Goal: Task Accomplishment & Management: Manage account settings

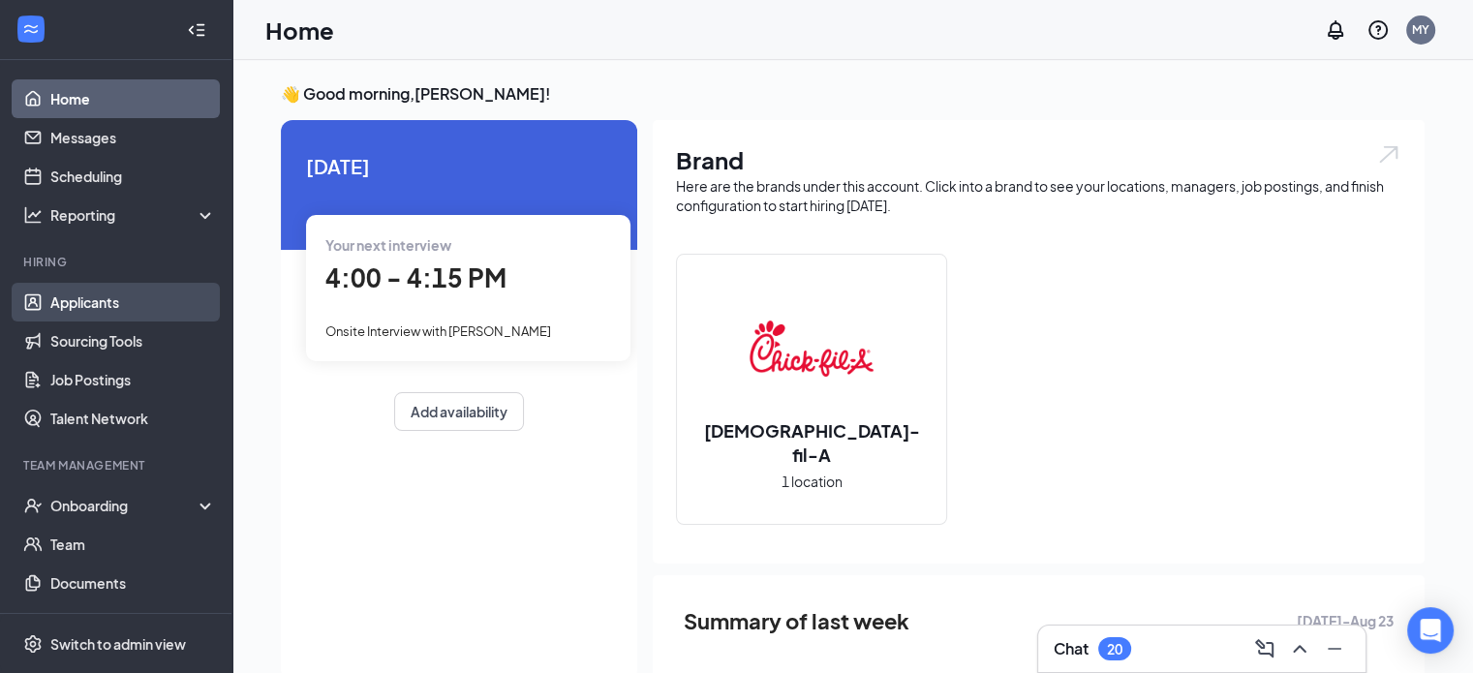
click at [101, 288] on link "Applicants" at bounding box center [133, 302] width 166 height 39
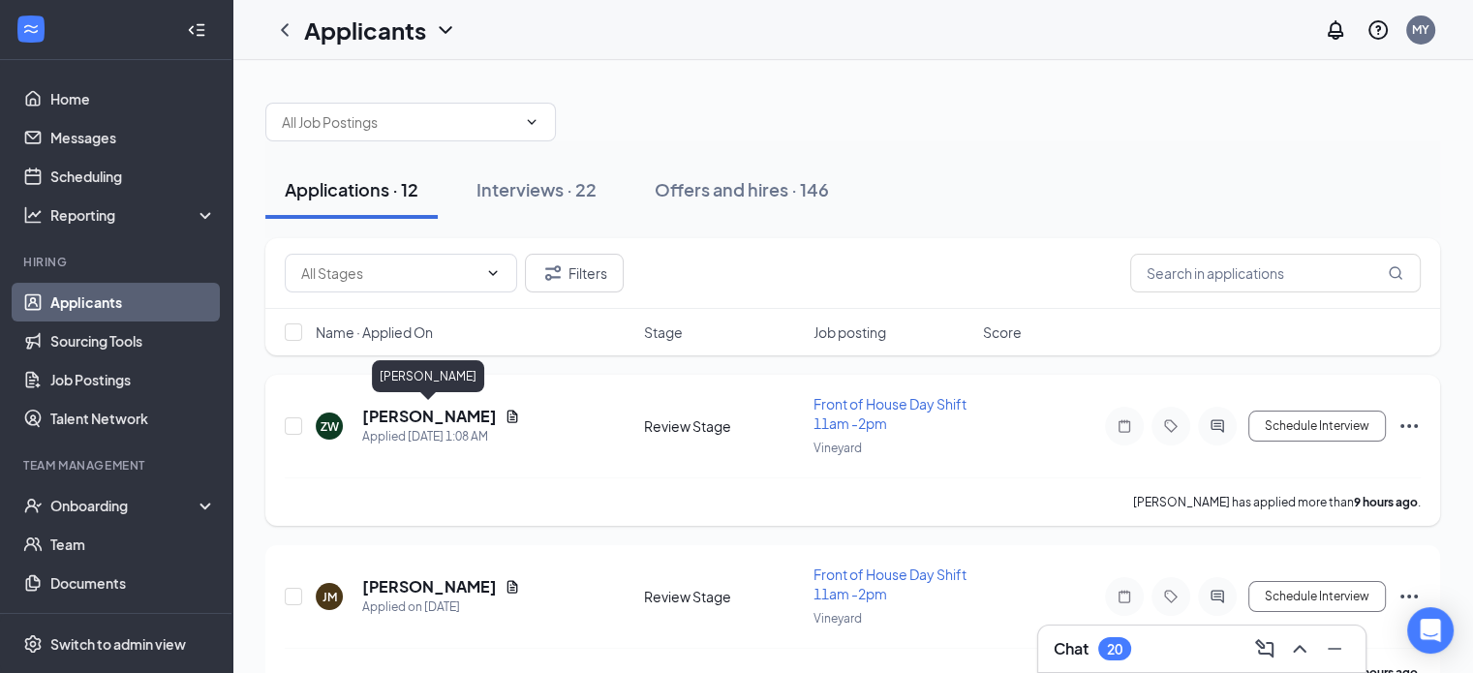
click at [434, 421] on h5 "[PERSON_NAME]" at bounding box center [429, 416] width 135 height 21
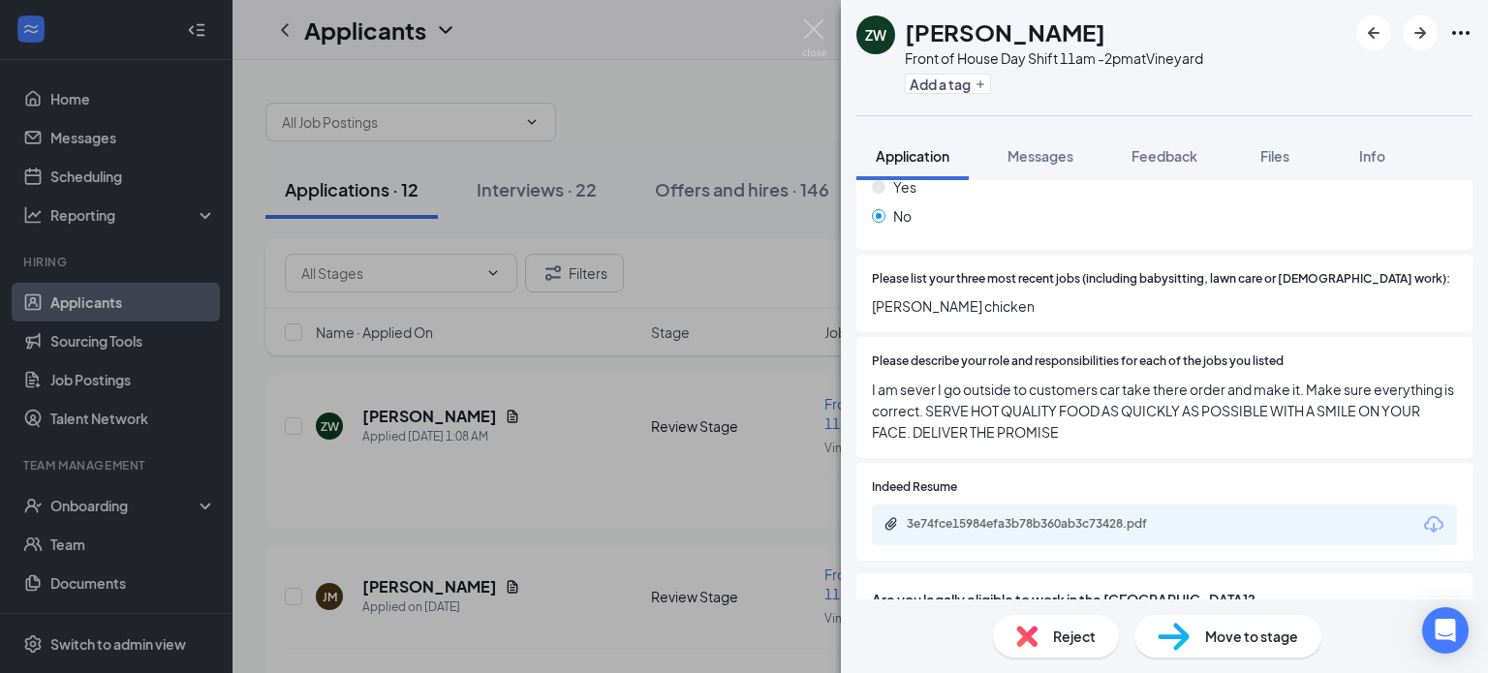
scroll to position [638, 0]
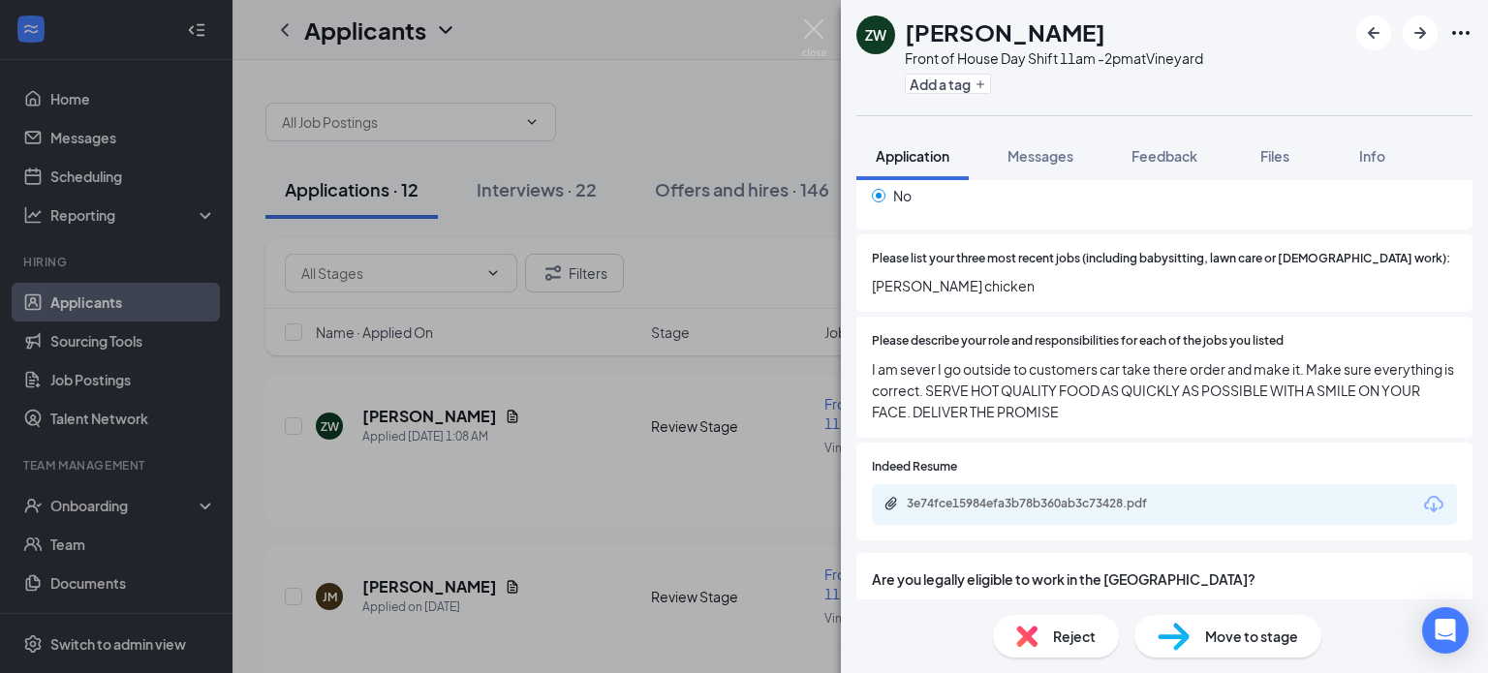
click at [1078, 358] on span "I am sever I go outside to customers car take there order and make it. Make sur…" at bounding box center [1164, 390] width 585 height 64
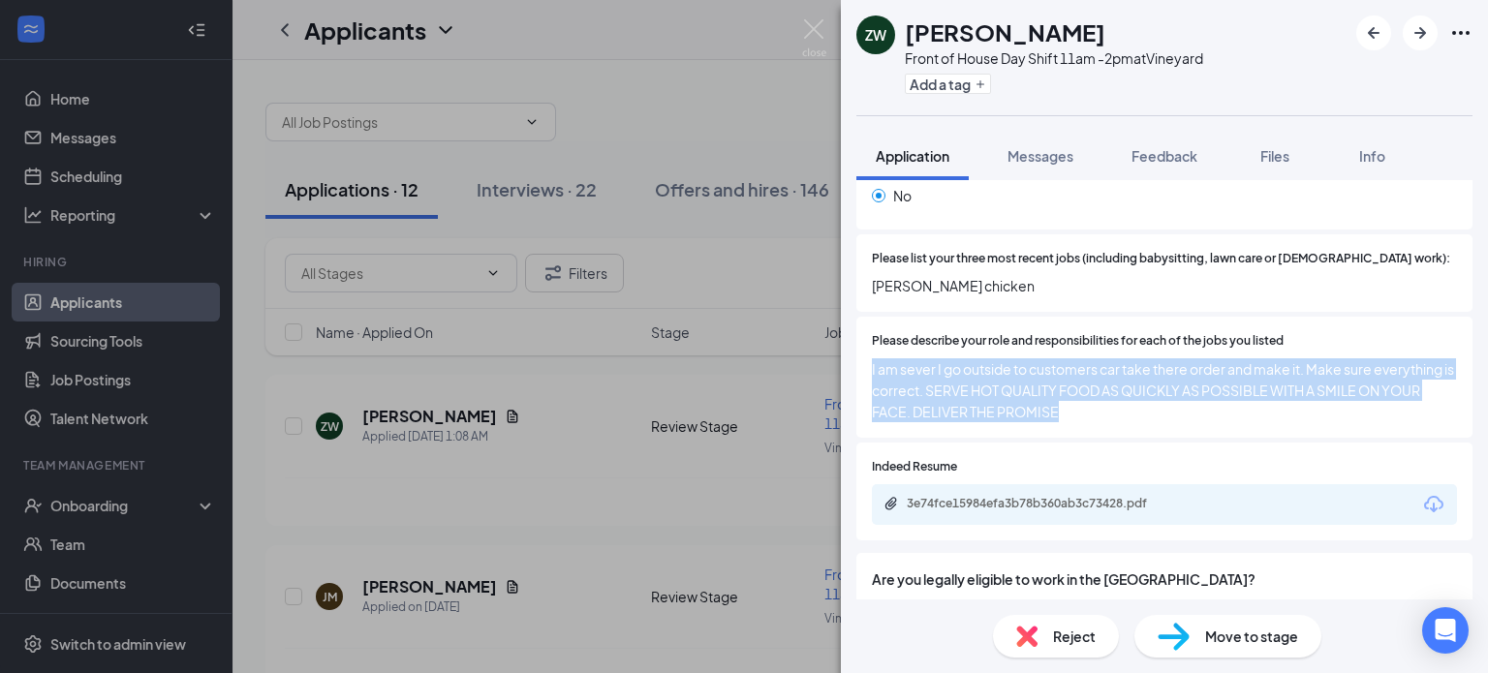
click at [1078, 358] on span "I am sever I go outside to customers car take there order and make it. Make sur…" at bounding box center [1164, 390] width 585 height 64
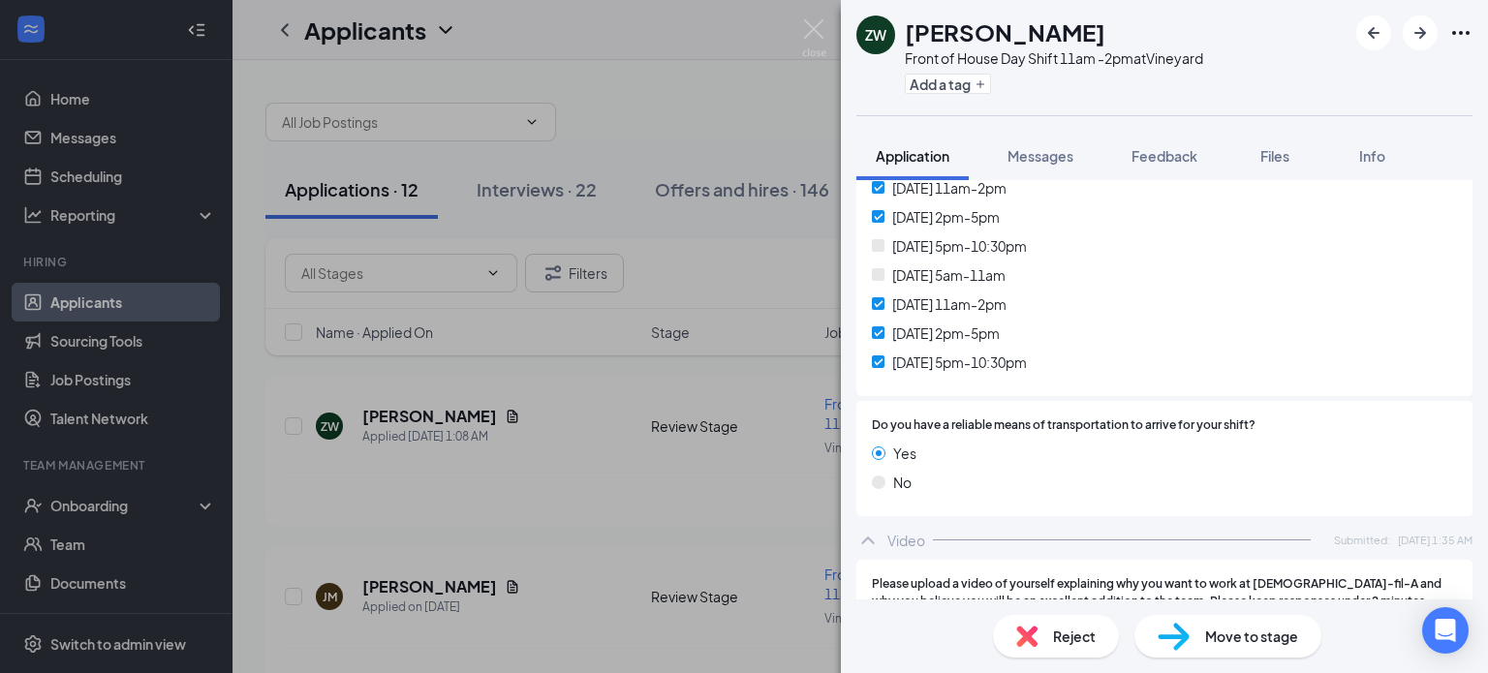
scroll to position [2162, 0]
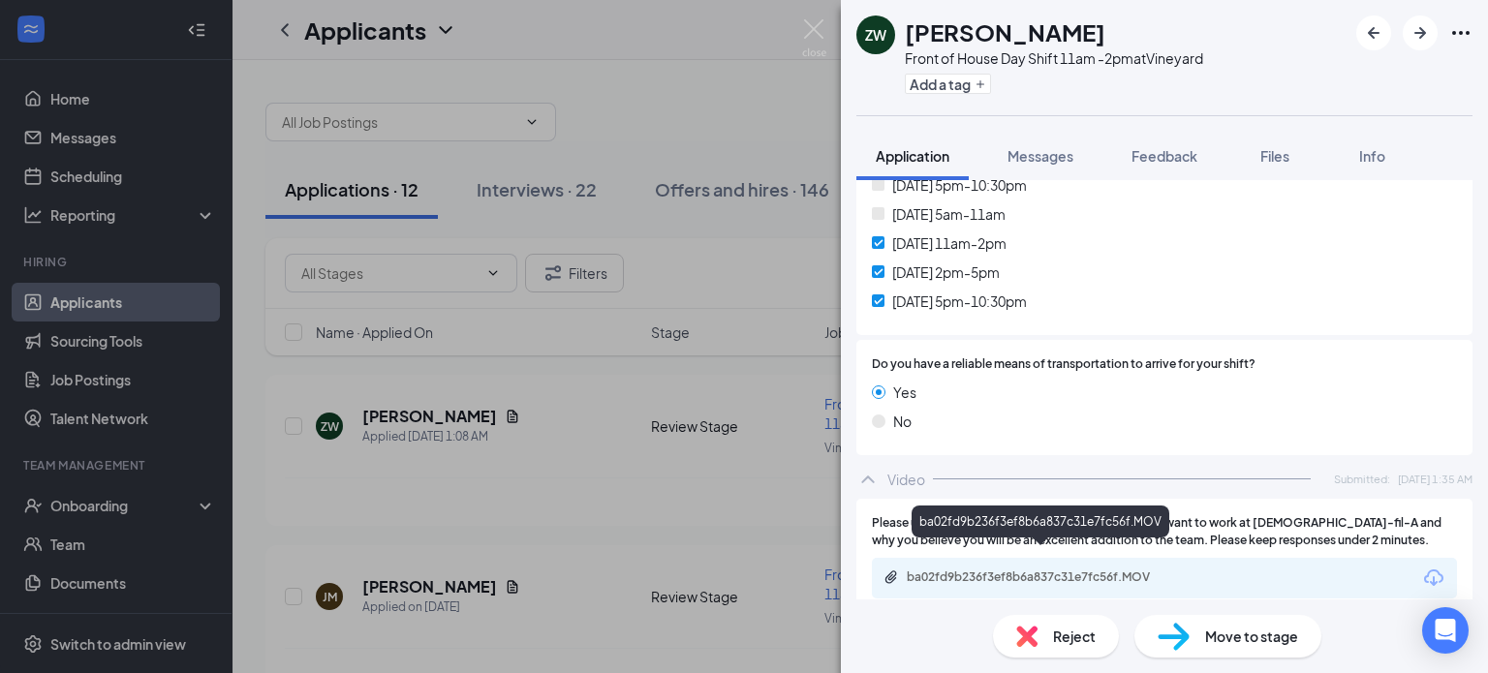
click at [1081, 570] on div "ba02fd9b236f3ef8b6a837c31e7fc56f.MOV" at bounding box center [1042, 577] width 271 height 15
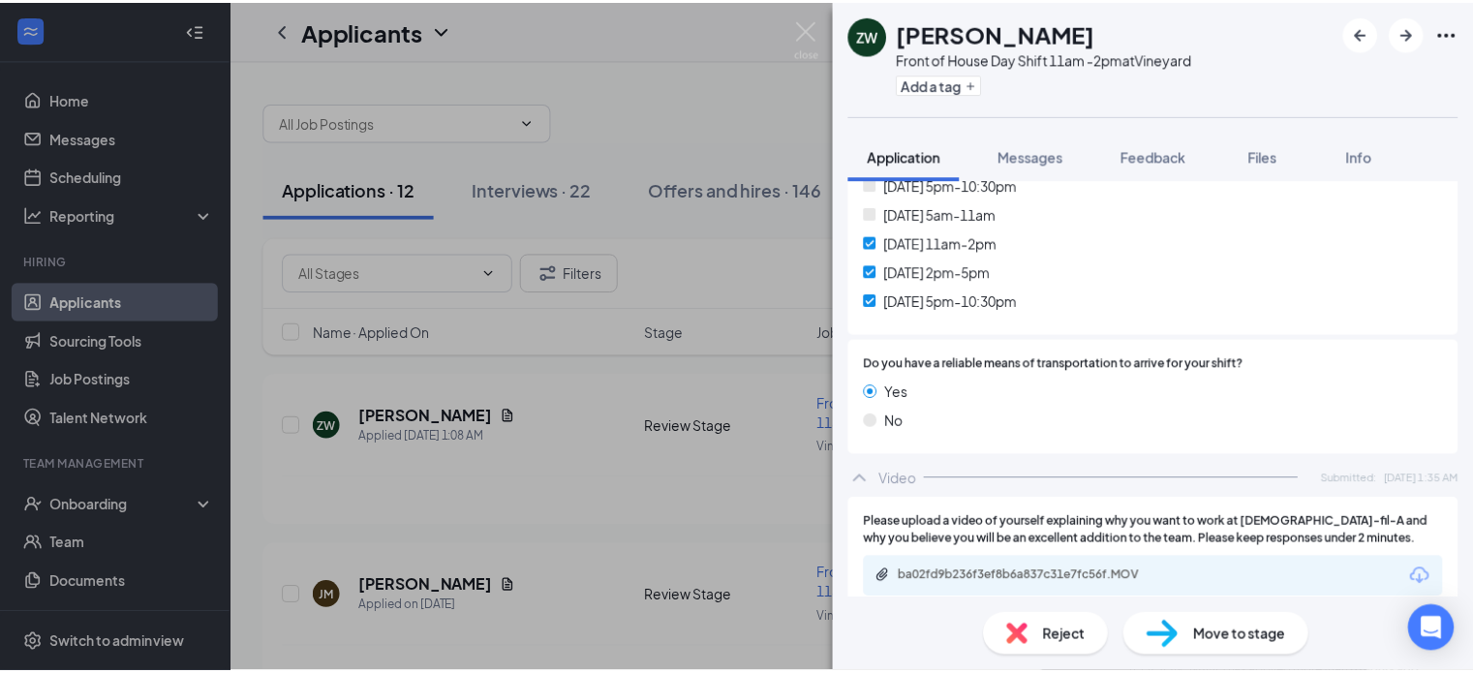
scroll to position [2154, 0]
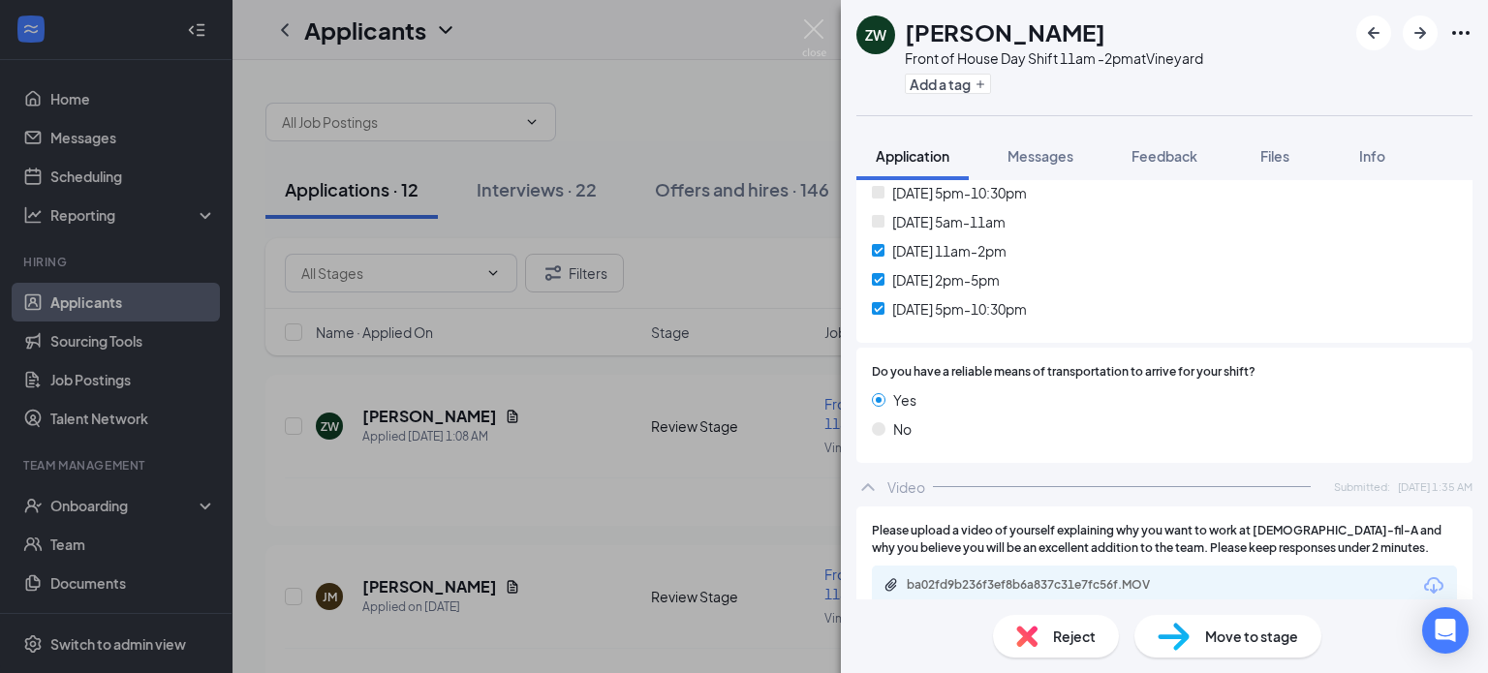
click at [569, 400] on div "ZW [PERSON_NAME] Front of House Day Shift 11am -2pm at Vineyard Add a tag Appli…" at bounding box center [744, 336] width 1488 height 673
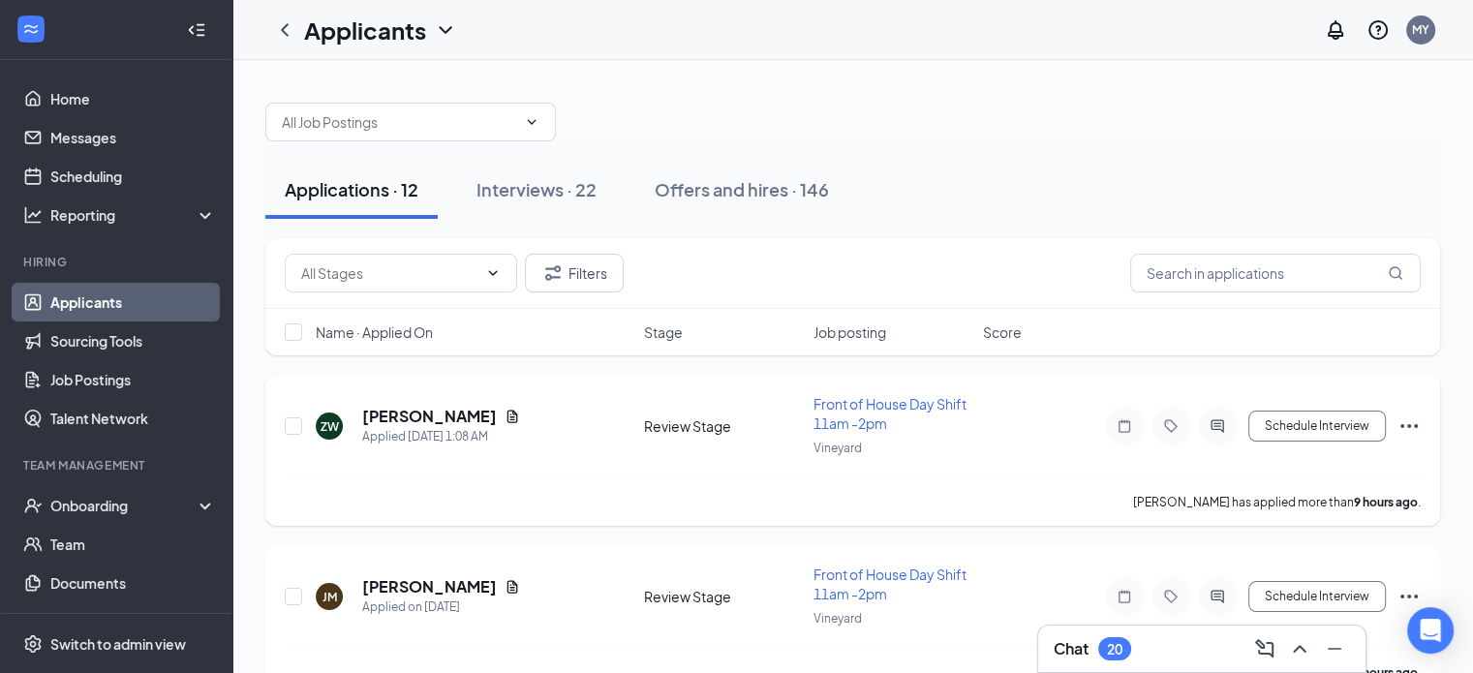
scroll to position [46, 0]
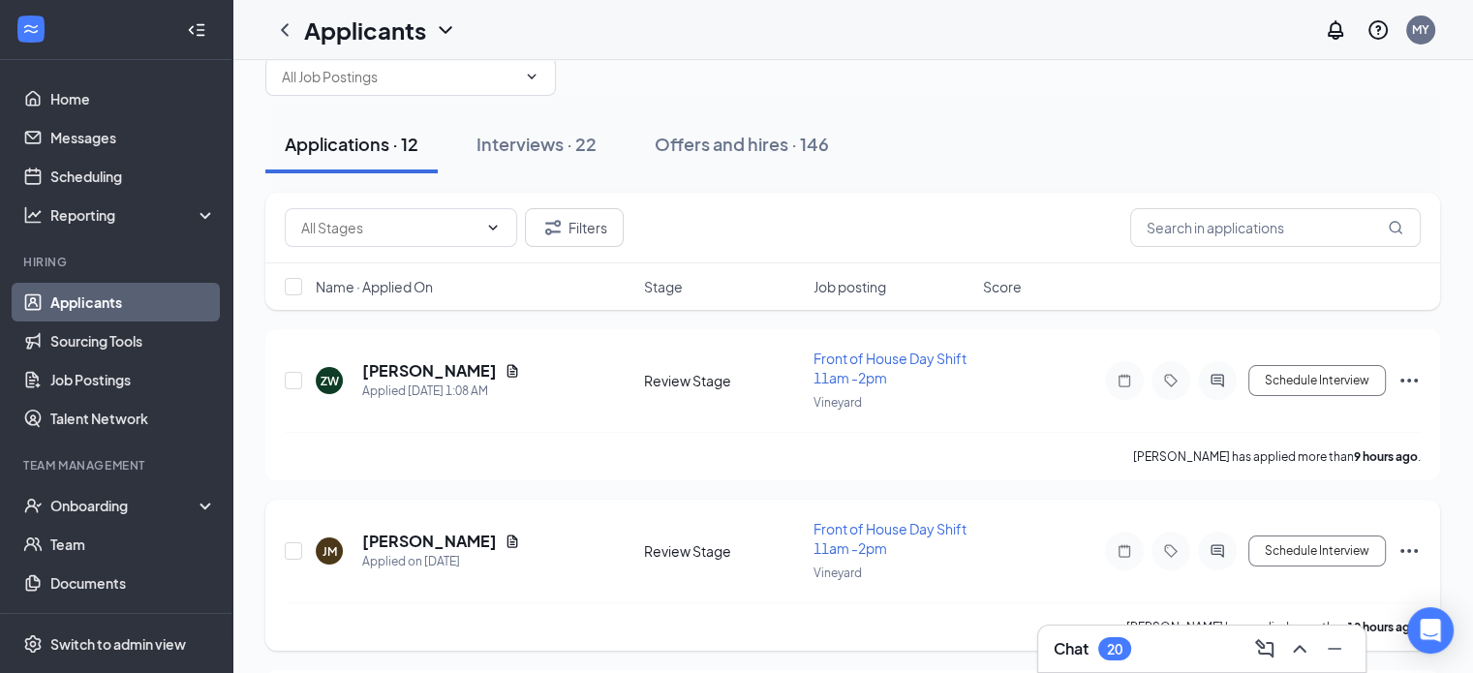
click at [1410, 546] on icon "Ellipses" at bounding box center [1409, 551] width 23 height 23
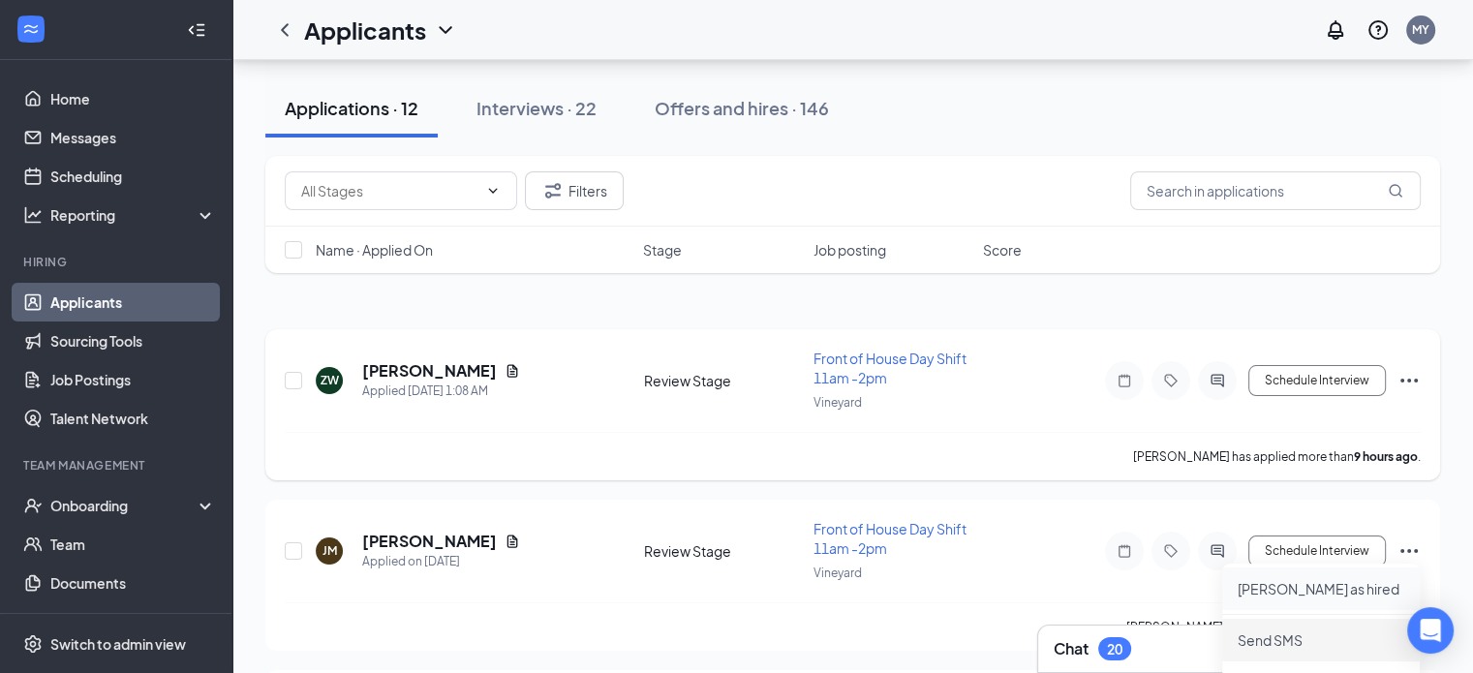
scroll to position [240, 0]
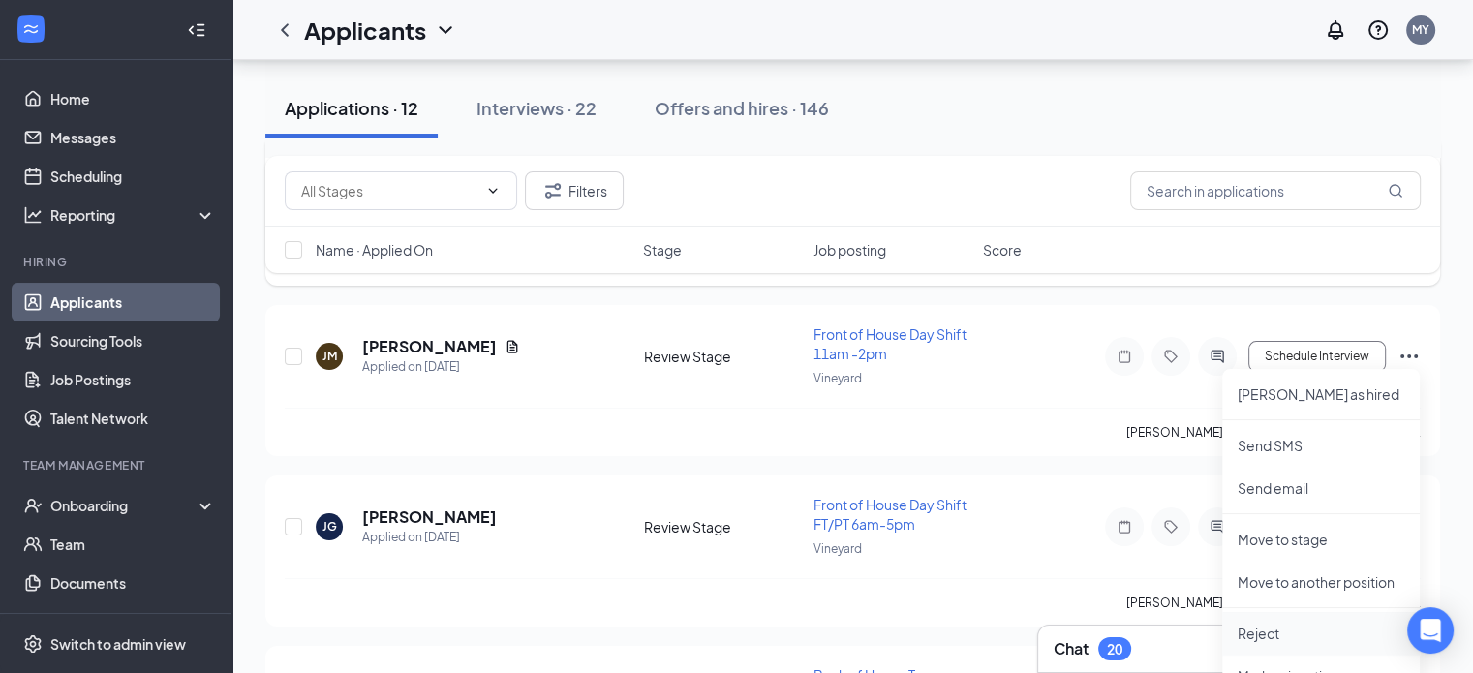
click at [1267, 635] on p "Reject" at bounding box center [1321, 633] width 167 height 19
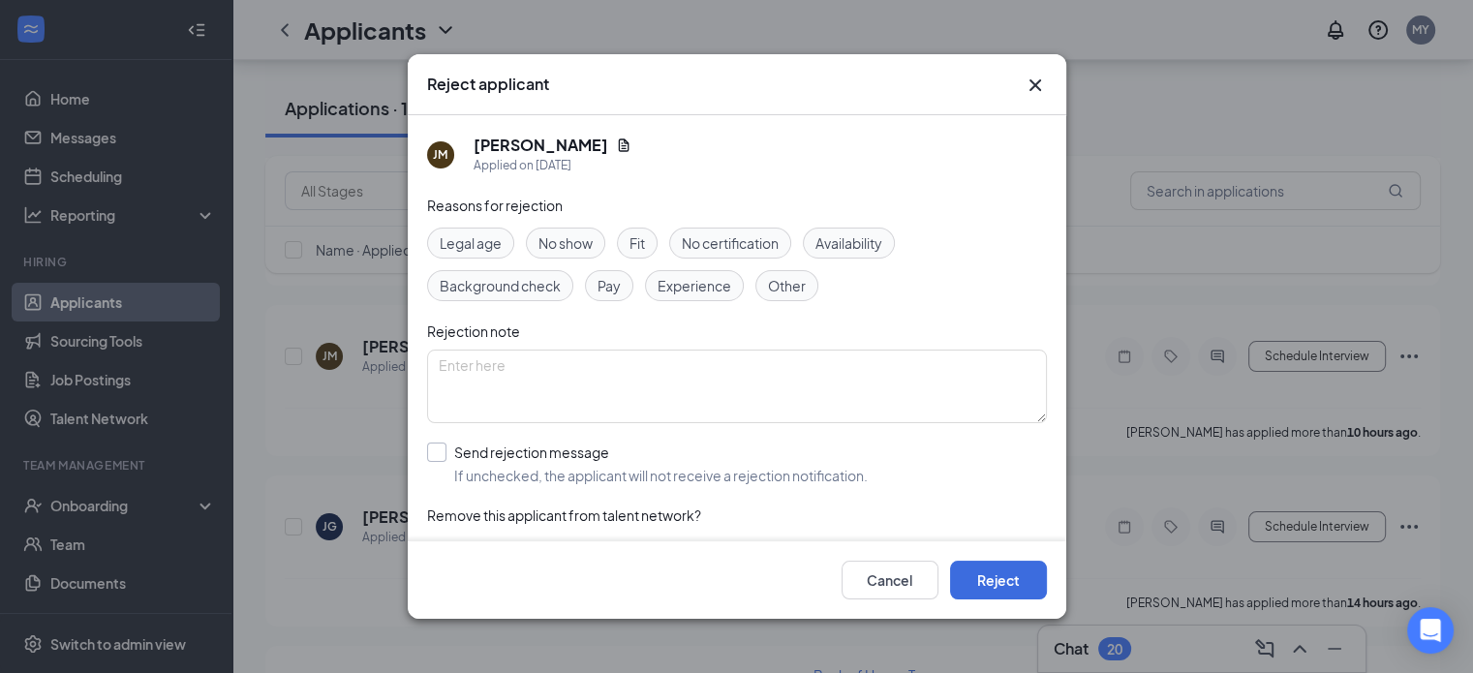
click at [431, 451] on input "Send rejection message If unchecked, the applicant will not receive a rejection…" at bounding box center [647, 464] width 441 height 43
checkbox input "true"
click at [977, 576] on button "Reject" at bounding box center [998, 580] width 97 height 39
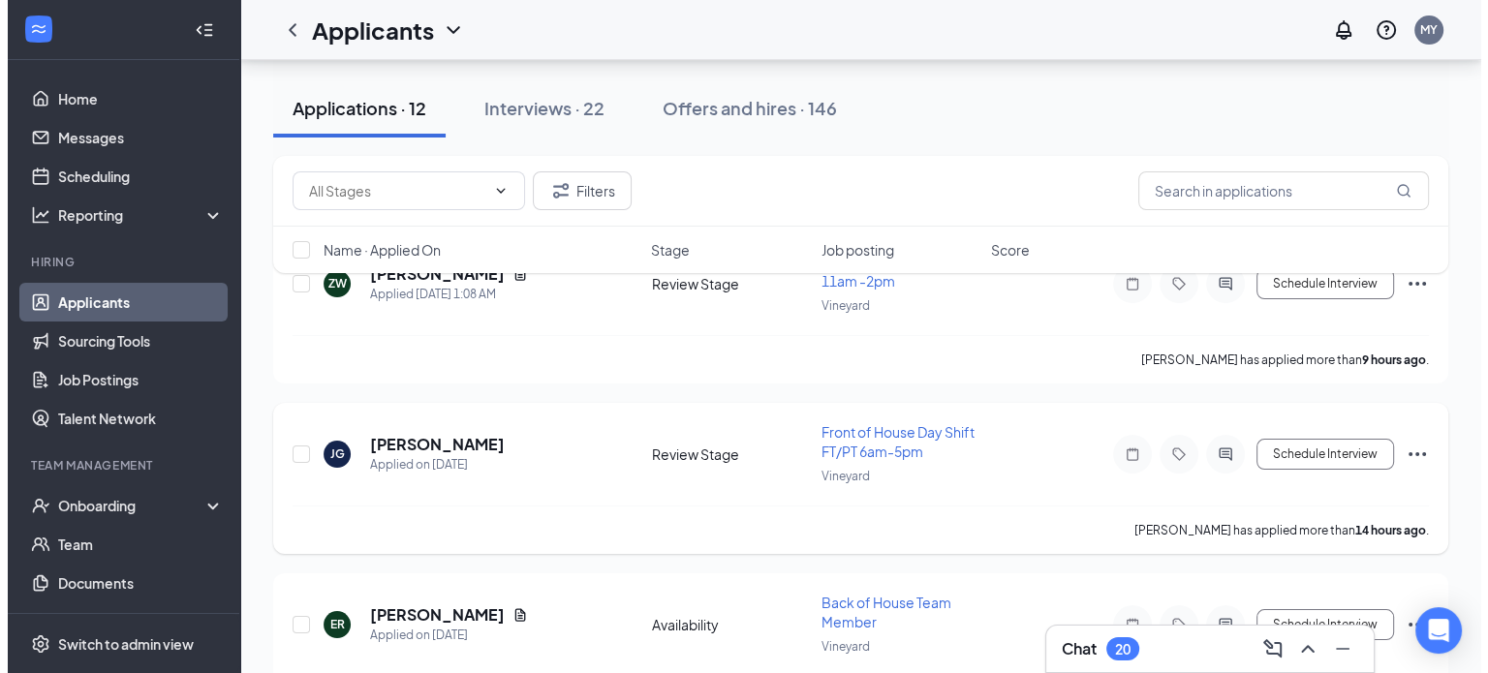
scroll to position [143, 0]
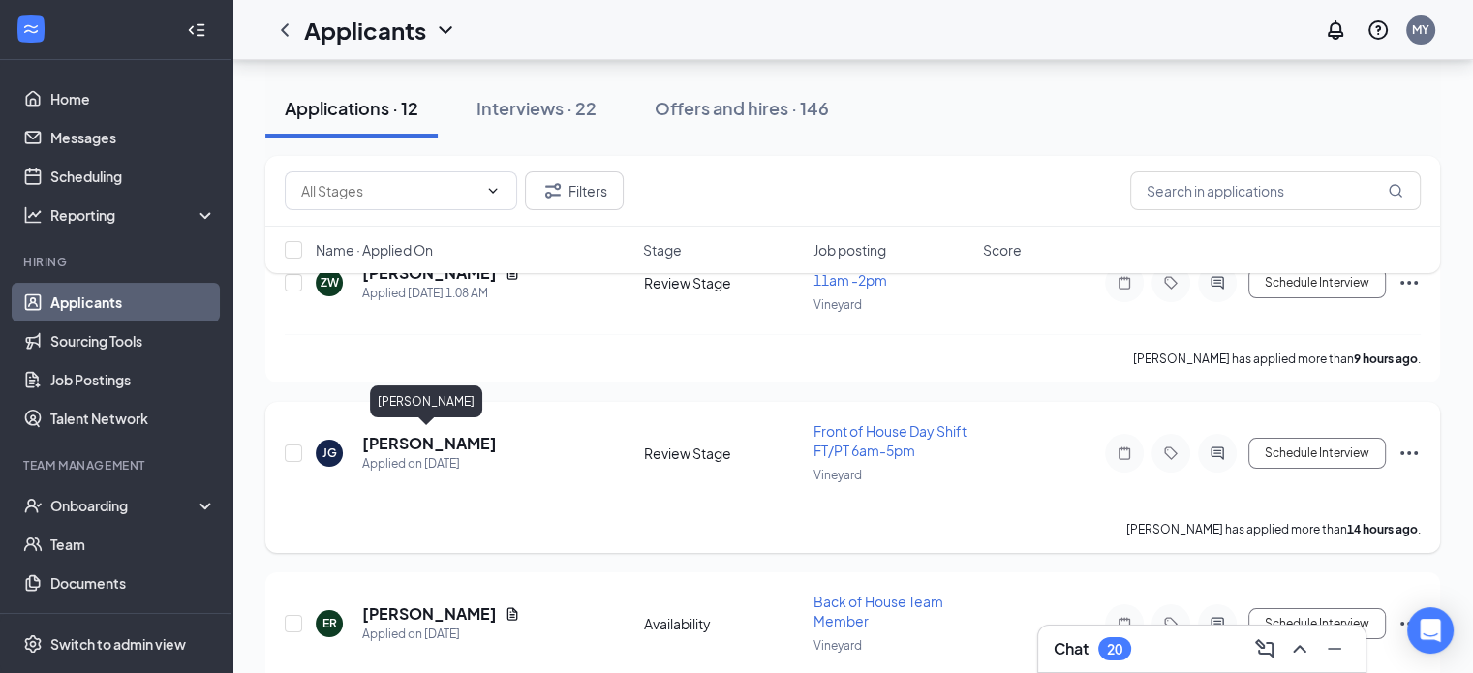
click at [447, 436] on h5 "[PERSON_NAME]" at bounding box center [429, 443] width 135 height 21
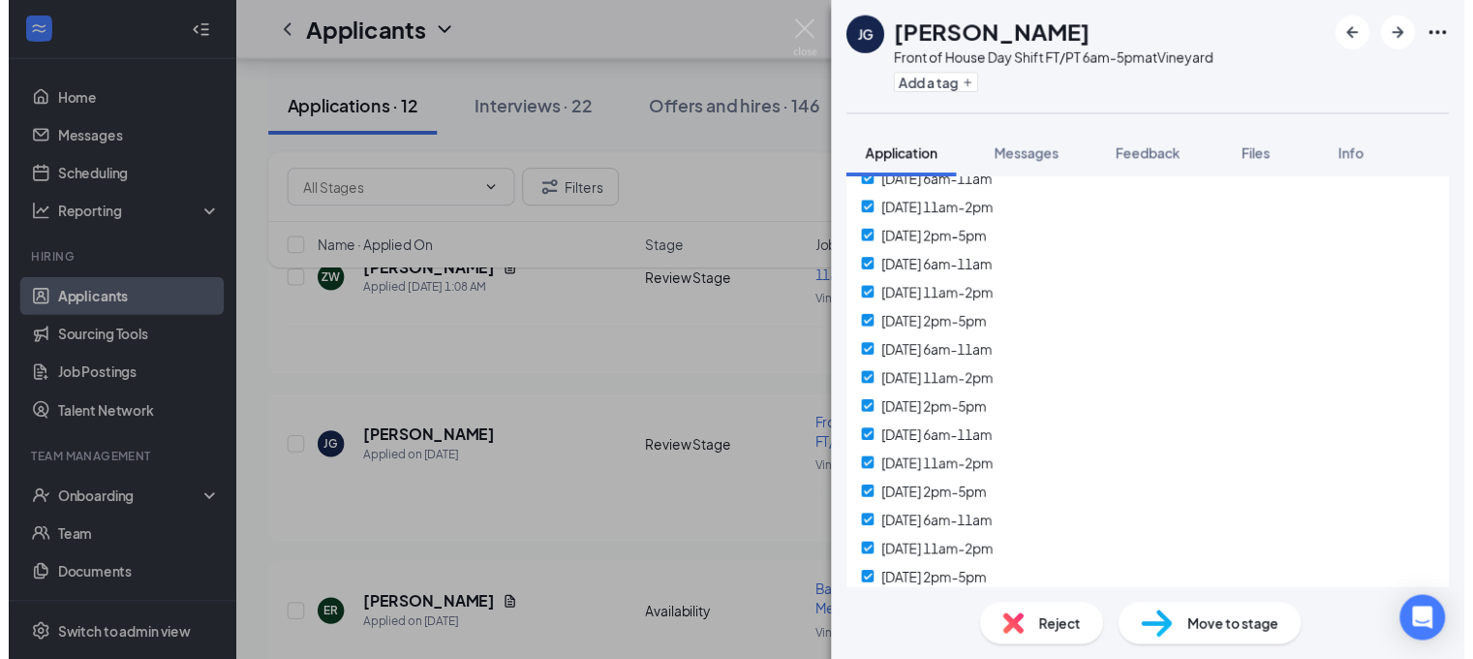
scroll to position [2042, 0]
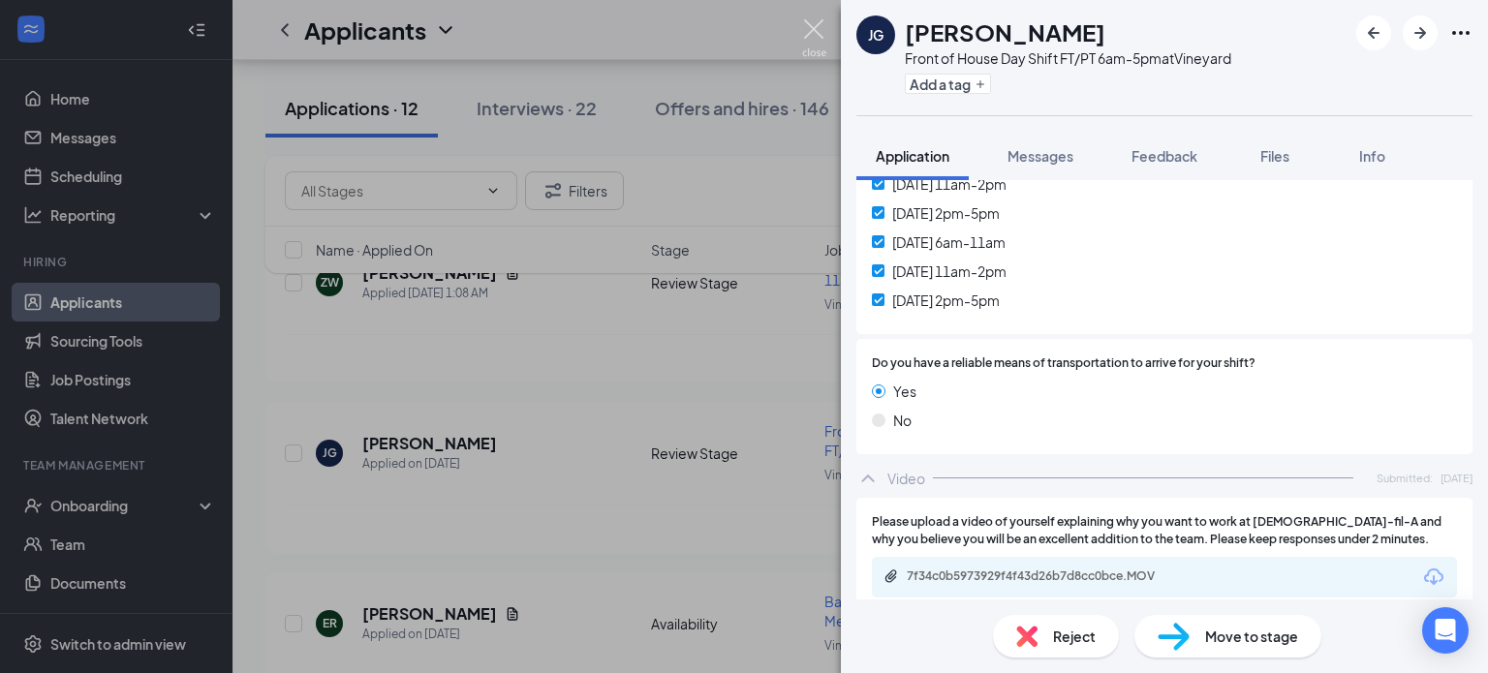
click at [814, 25] on img at bounding box center [814, 38] width 24 height 38
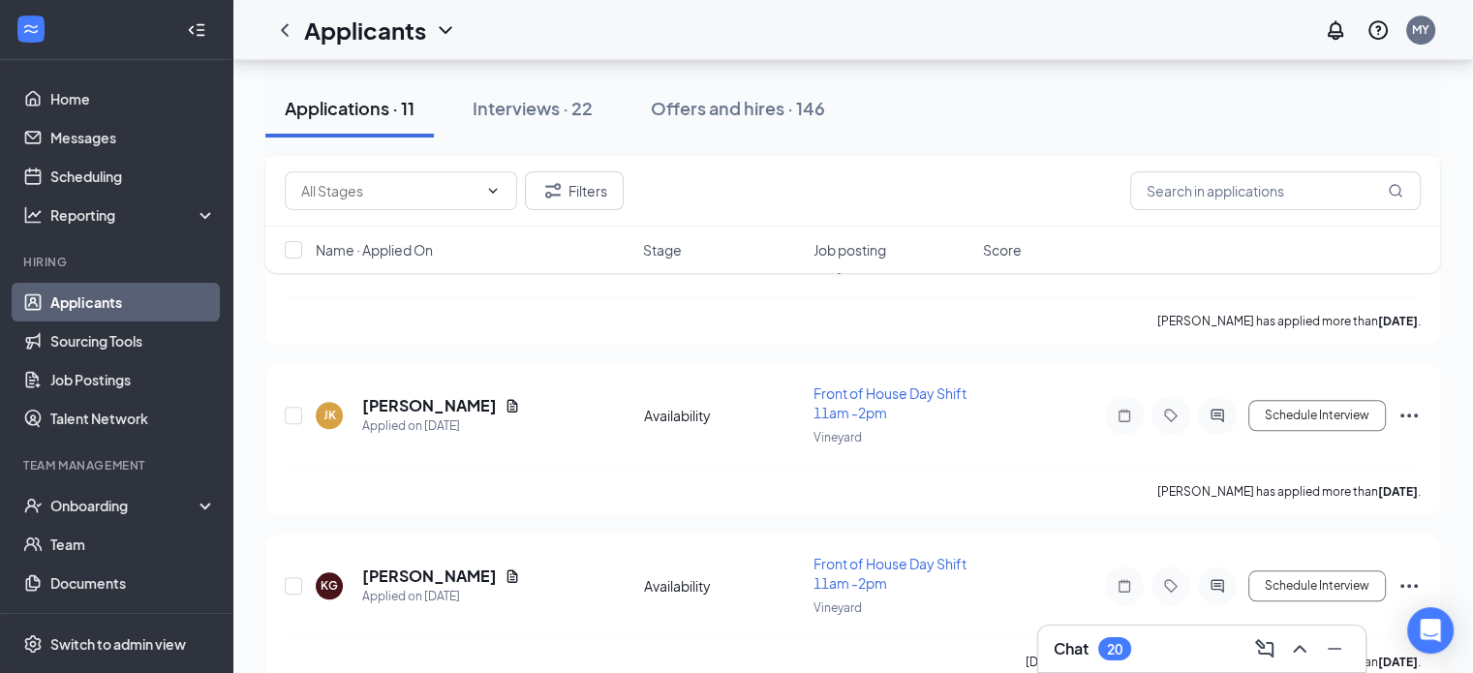
scroll to position [1557, 0]
